Goal: Answer question/provide support: Share knowledge or assist other users

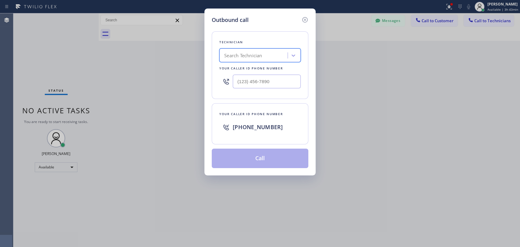
click at [236, 59] on div "Search Technician" at bounding box center [243, 55] width 38 height 7
type input "serg"
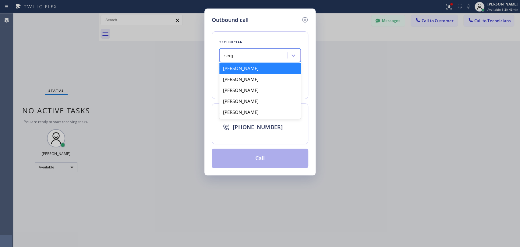
click at [255, 68] on div "[PERSON_NAME]" at bounding box center [259, 68] width 81 height 11
type input "[PHONE_NUMBER]"
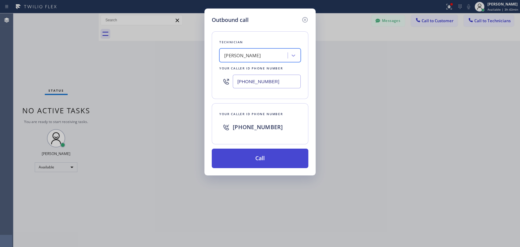
click at [258, 156] on button "Call" at bounding box center [260, 158] width 96 height 19
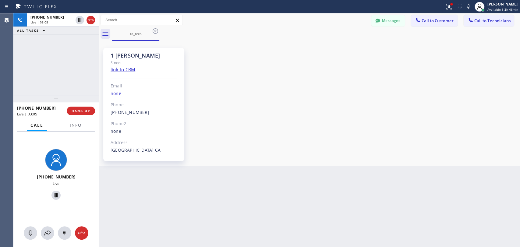
click at [446, 96] on div "1 [PERSON_NAME] Since: link to CRM Email none Phone [PHONE_NUMBER] Outbound cal…" at bounding box center [309, 103] width 418 height 122
click at [84, 111] on span "HANG UP" at bounding box center [81, 111] width 19 height 4
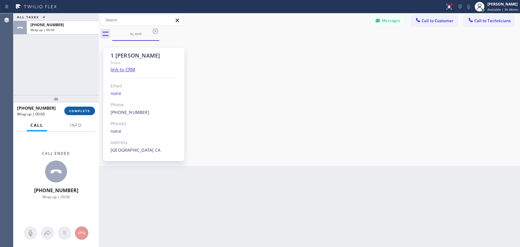
click at [84, 111] on span "COMPLETE" at bounding box center [79, 111] width 21 height 4
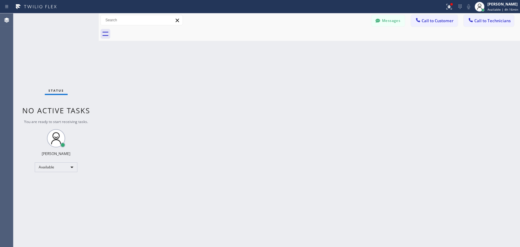
click at [463, 89] on div "Back to Dashboard Change Sender ID Customers Technicians AT [PERSON_NAME] [DATE…" at bounding box center [309, 129] width 421 height 233
